Goal: Task Accomplishment & Management: Manage account settings

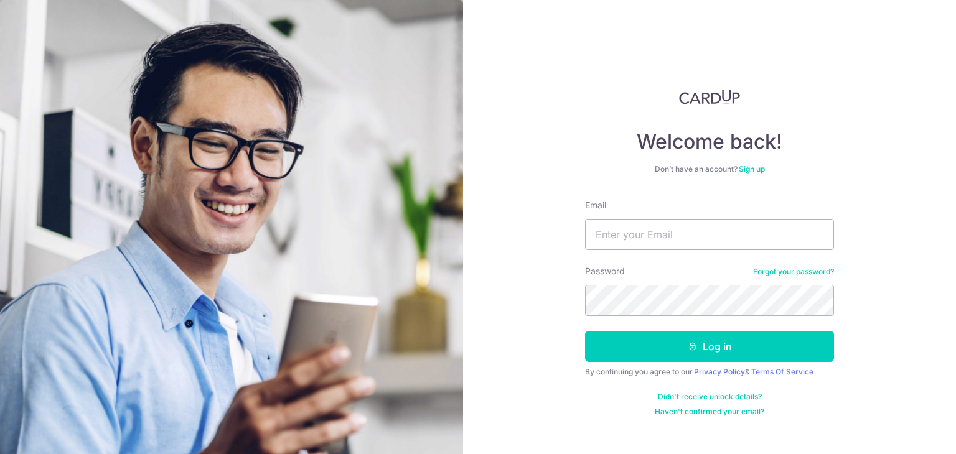
drag, startPoint x: 0, startPoint y: 0, endPoint x: 643, endPoint y: 249, distance: 690.0
click at [625, 235] on input "Email" at bounding box center [709, 234] width 249 height 31
type input "dyxechua@gmail.com"
click at [661, 284] on div "Password Forgot your password?" at bounding box center [709, 290] width 249 height 51
click at [585, 331] on button "Log in" at bounding box center [709, 346] width 249 height 31
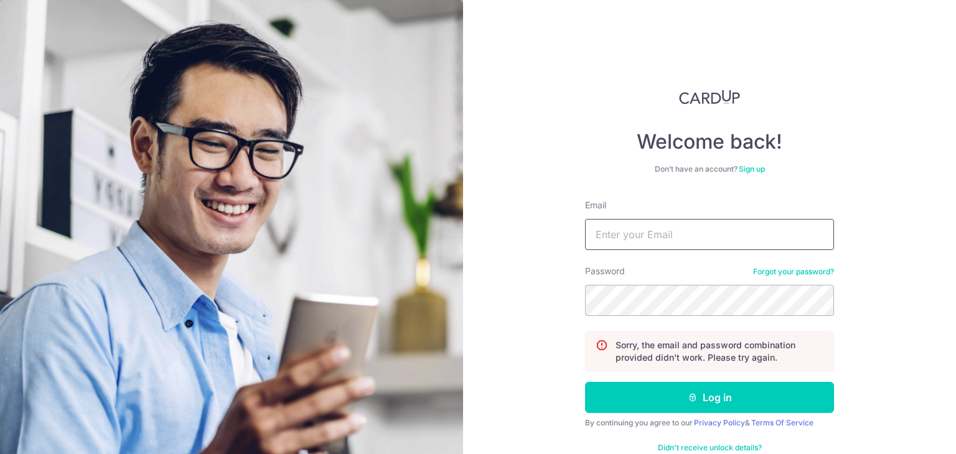
click at [705, 236] on input "Email" at bounding box center [709, 234] width 249 height 31
type input "[EMAIL_ADDRESS][DOMAIN_NAME]"
click at [585, 382] on button "Log in" at bounding box center [709, 397] width 249 height 31
click at [781, 203] on div "Email" at bounding box center [709, 224] width 249 height 51
click at [717, 227] on input "Email" at bounding box center [709, 234] width 249 height 31
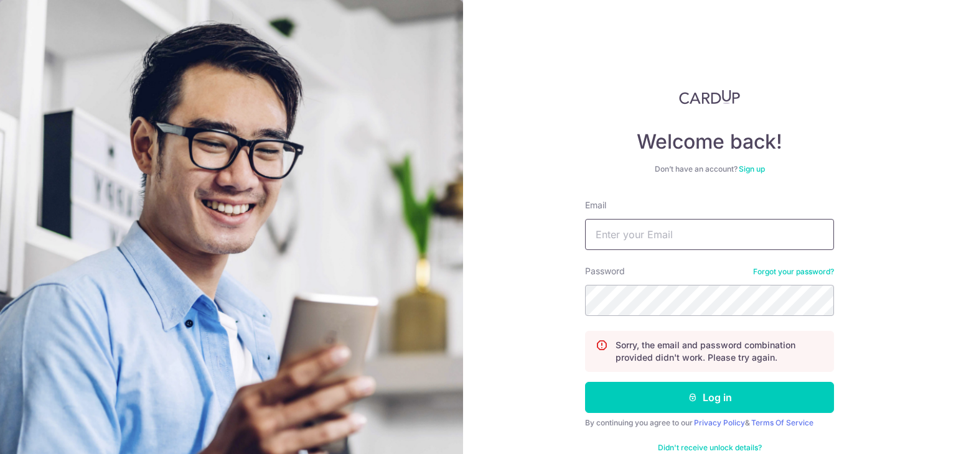
type input "[EMAIL_ADDRESS][DOMAIN_NAME]"
click at [585, 382] on button "Log in" at bounding box center [709, 397] width 249 height 31
click at [688, 232] on input "Email" at bounding box center [709, 234] width 249 height 31
type input "dyxechua@gmail.com"
click at [585, 382] on button "Log in" at bounding box center [709, 397] width 249 height 31
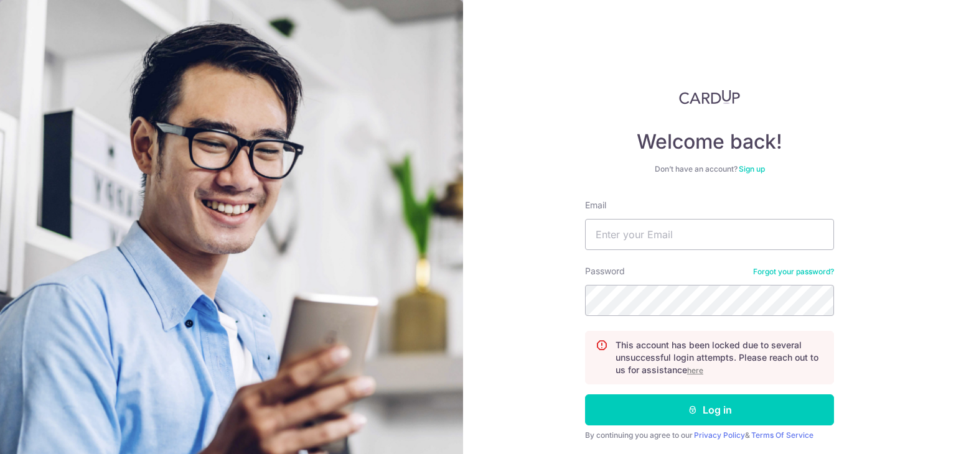
click at [694, 371] on u "here" at bounding box center [695, 370] width 16 height 9
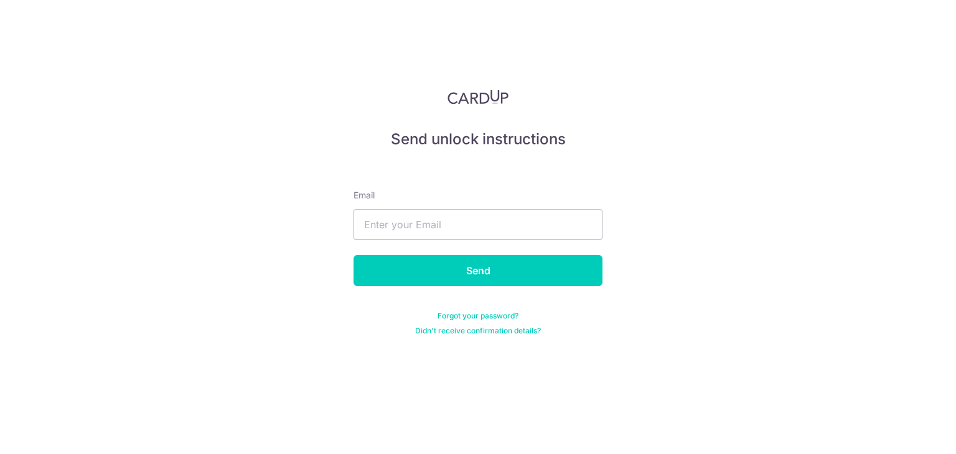
click at [457, 202] on form "Email Send Forgot your password? Didn't receive confirmation details?" at bounding box center [477, 247] width 249 height 177
click at [462, 220] on input "text" at bounding box center [477, 224] width 249 height 31
type input "[EMAIL_ADDRESS][DOMAIN_NAME]"
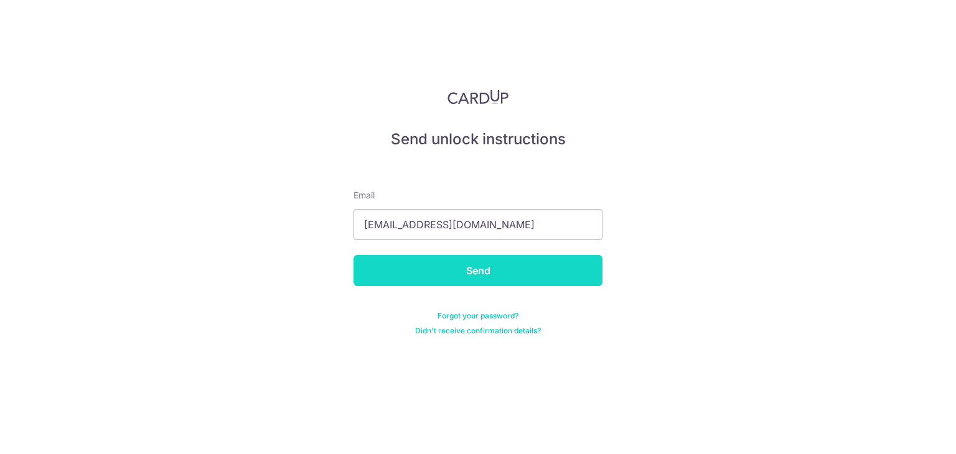
click at [462, 266] on input "Send" at bounding box center [477, 270] width 249 height 31
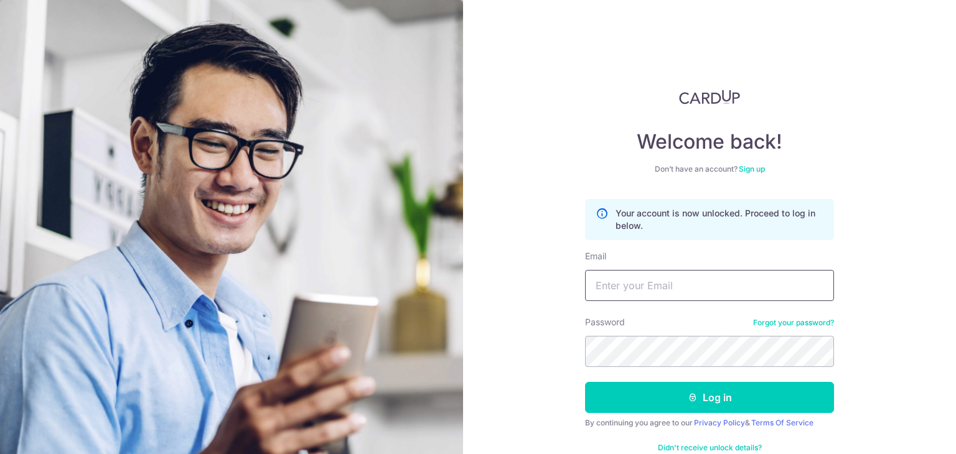
click at [661, 294] on input "Email" at bounding box center [709, 285] width 249 height 31
type input "dyxechua@gmail.com"
click at [754, 320] on link "Forgot your password?" at bounding box center [793, 323] width 81 height 10
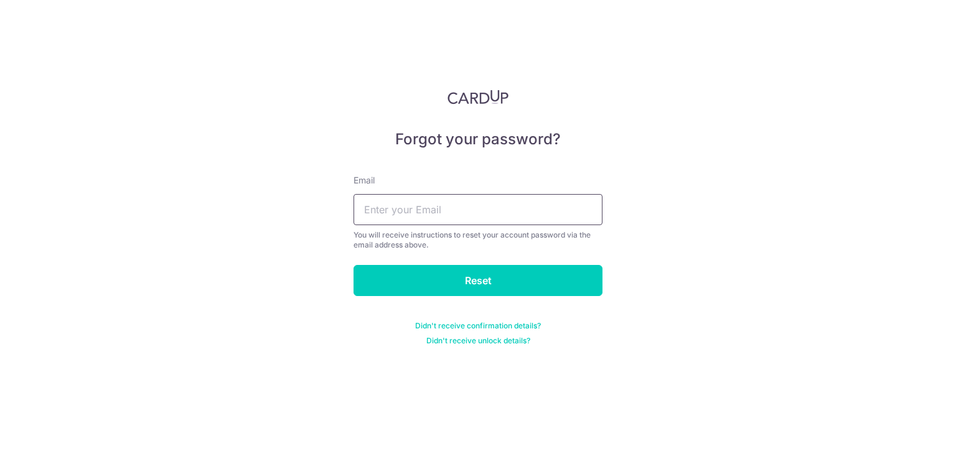
click at [401, 210] on input "text" at bounding box center [477, 209] width 249 height 31
type input "dyxechua@gmail.com"
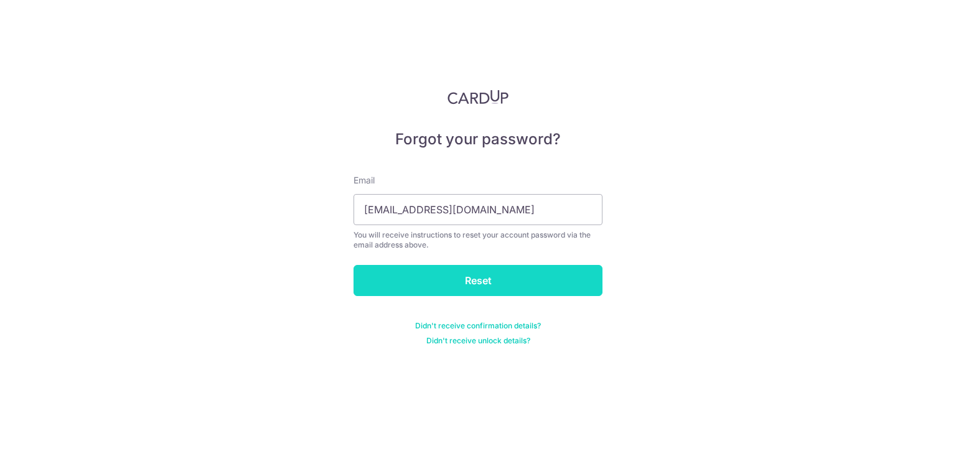
click at [404, 274] on input "Reset" at bounding box center [477, 280] width 249 height 31
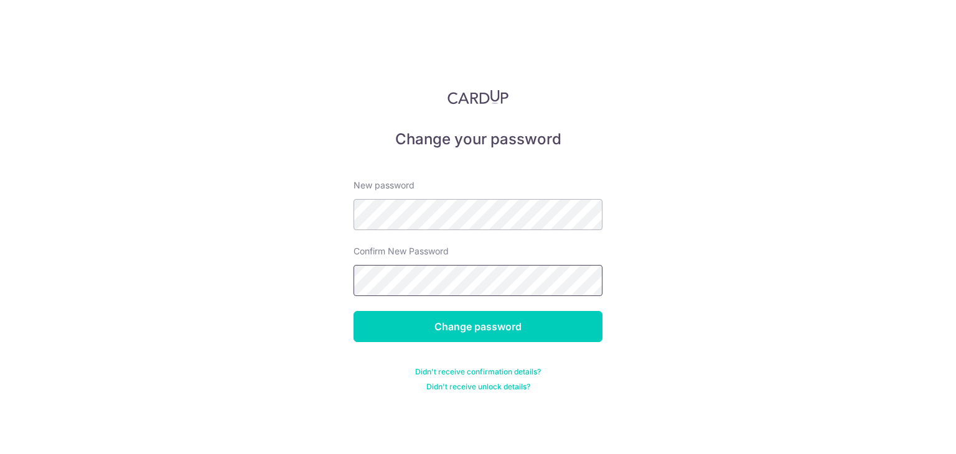
click at [353, 311] on input "Change password" at bounding box center [477, 326] width 249 height 31
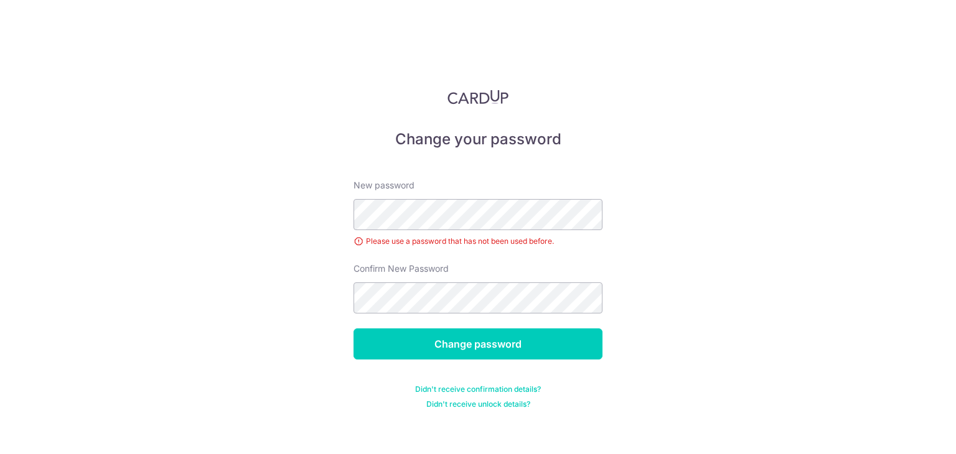
click at [690, 251] on div "Change your password New password Please use a password that has not been used …" at bounding box center [478, 227] width 956 height 454
click at [353, 329] on input "Change password" at bounding box center [477, 344] width 249 height 31
